Goal: Task Accomplishment & Management: Manage account settings

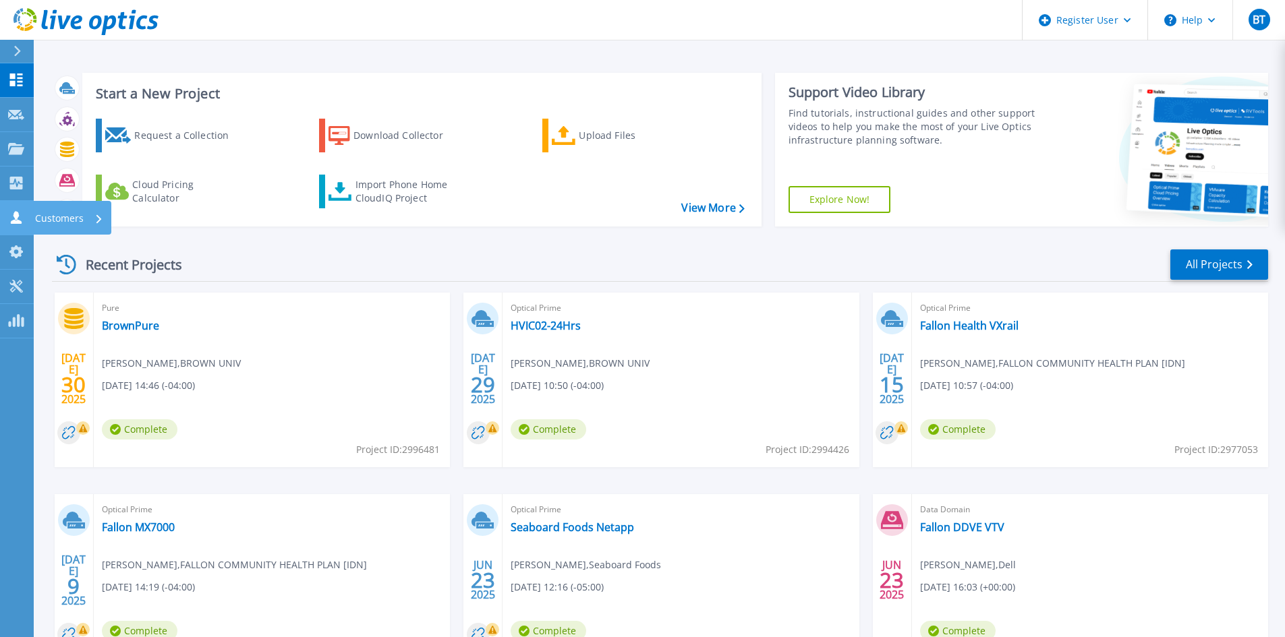
click at [20, 206] on link "Customers Customers" at bounding box center [17, 218] width 34 height 34
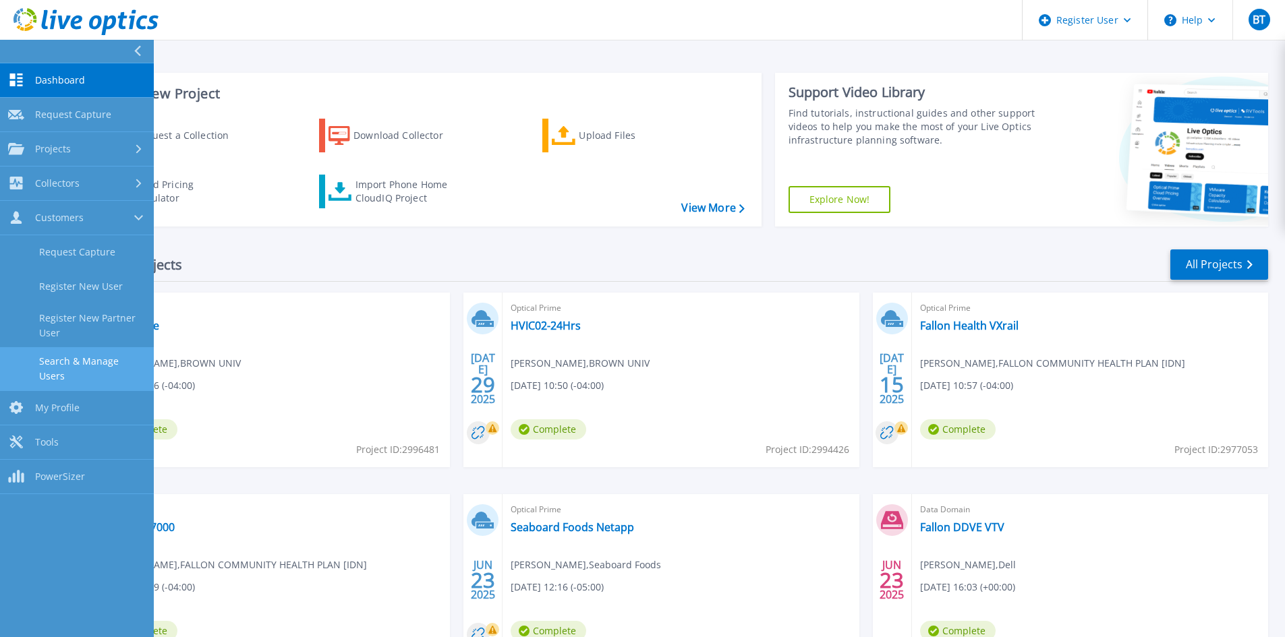
click at [82, 361] on link "Search & Manage Users" at bounding box center [77, 368] width 154 height 43
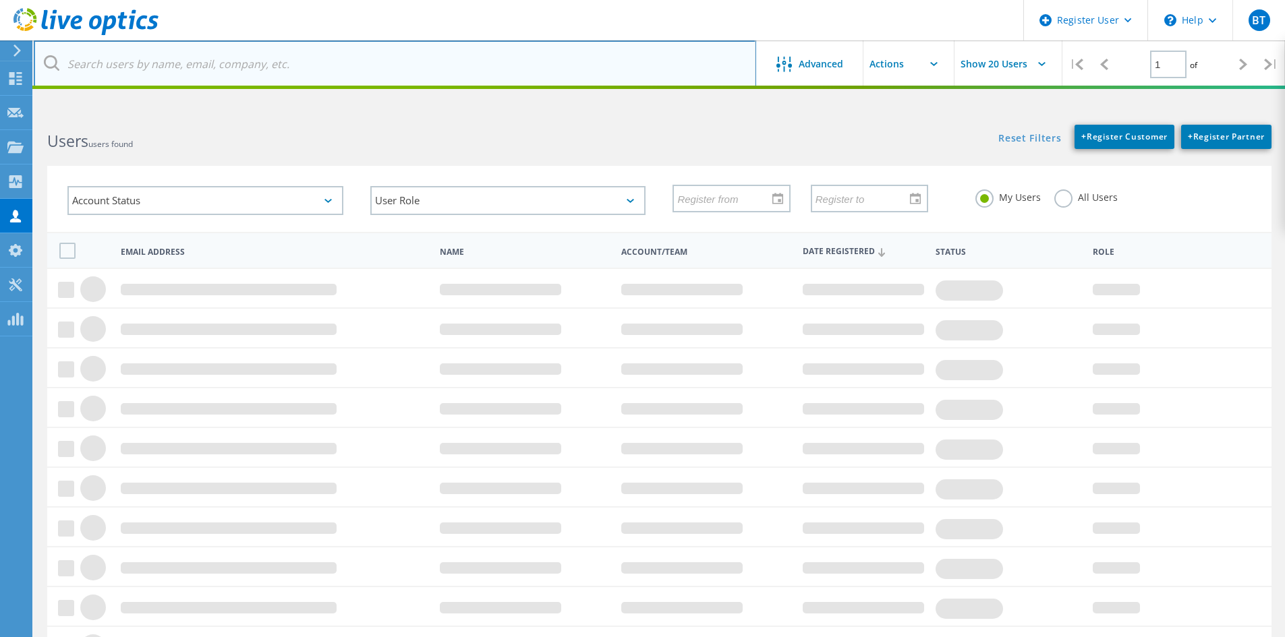
click at [289, 58] on input "text" at bounding box center [395, 63] width 722 height 47
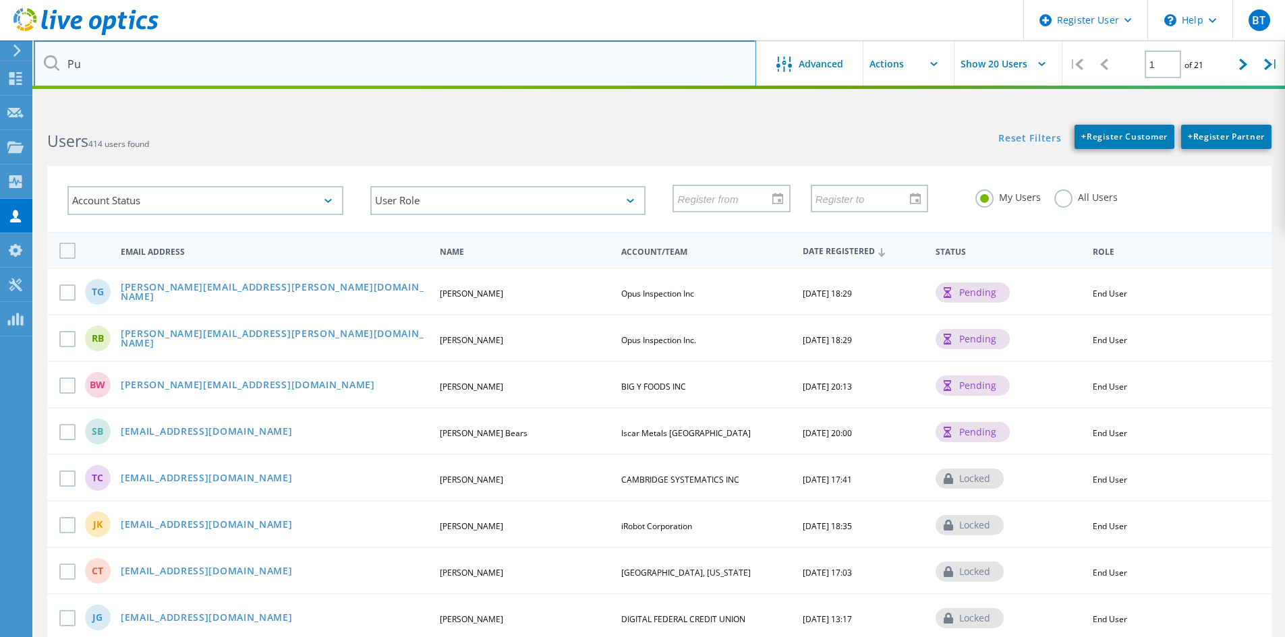
type input "P"
type input "[DOMAIN_NAME]"
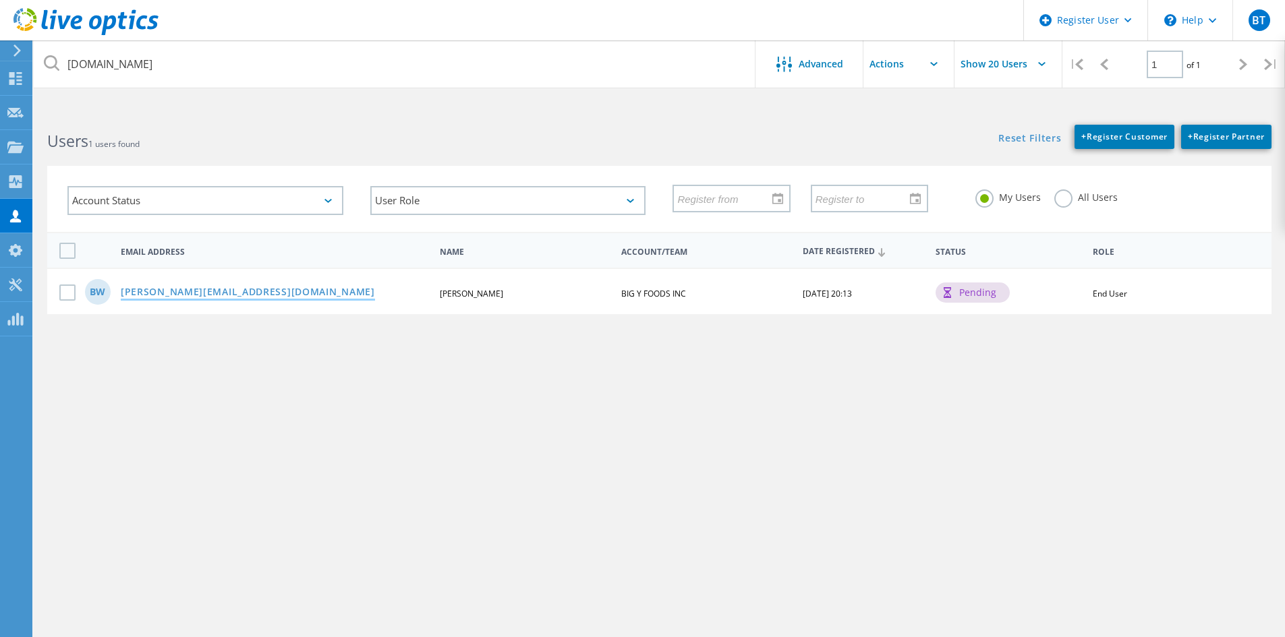
click at [243, 298] on link "[PERSON_NAME][EMAIL_ADDRESS][DOMAIN_NAME]" at bounding box center [248, 292] width 254 height 11
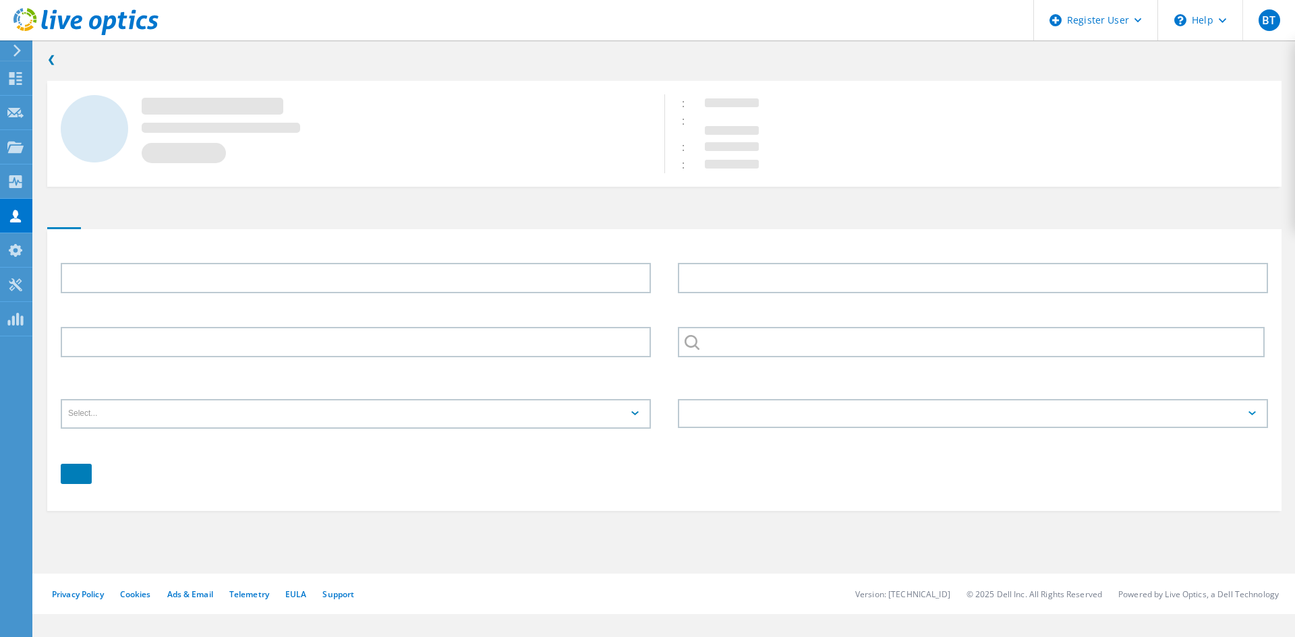
type input "[PERSON_NAME]"
type input "BIG Y FOODS INC"
type input "English"
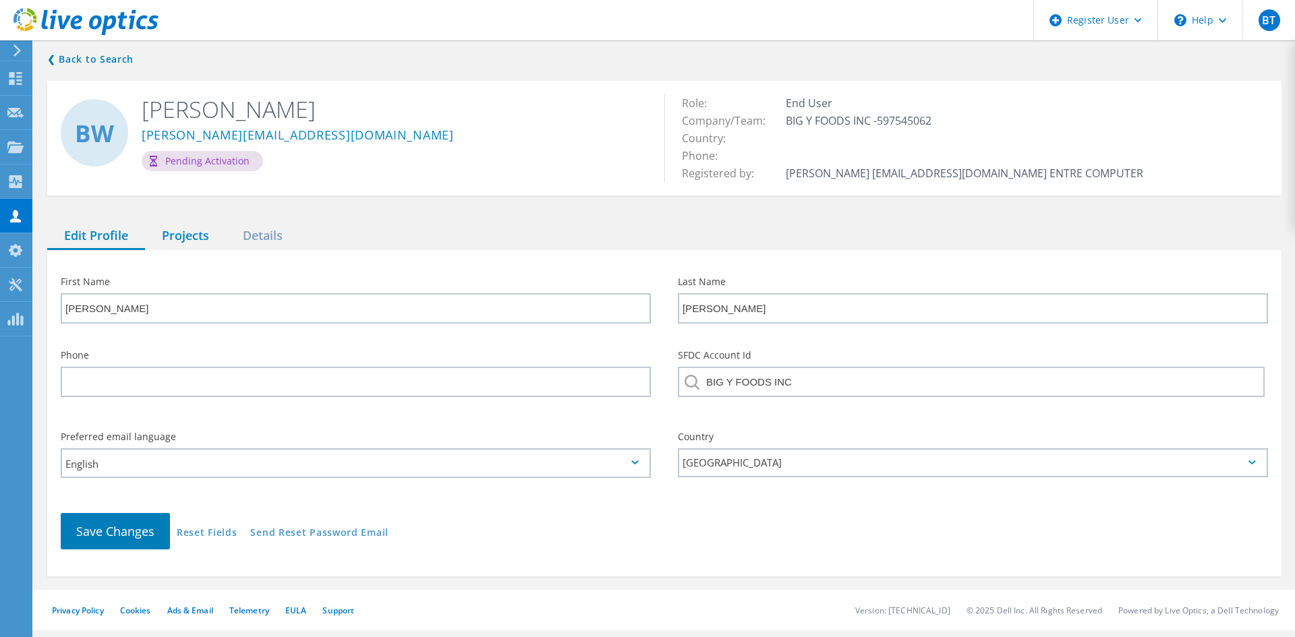
click at [198, 236] on div "Projects" at bounding box center [185, 237] width 81 height 28
